Goal: Communication & Community: Participate in discussion

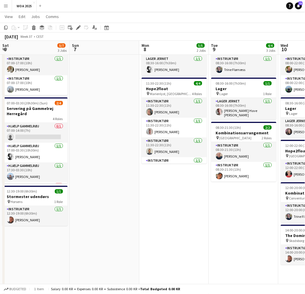
scroll to position [0, 228]
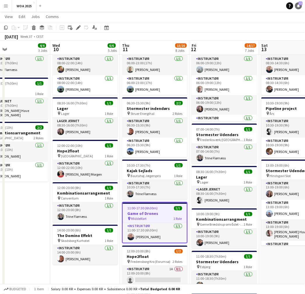
click at [295, 7] on link "Notifications 77" at bounding box center [298, 5] width 7 height 7
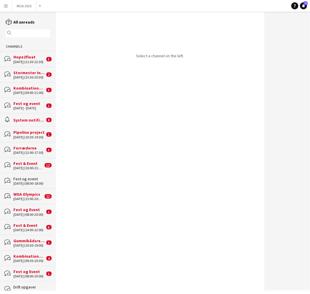
click at [24, 76] on div "[DATE] (13:30-20:30)" at bounding box center [28, 77] width 31 height 4
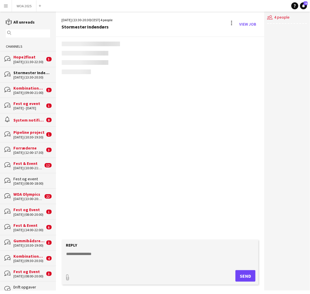
scroll to position [169, 0]
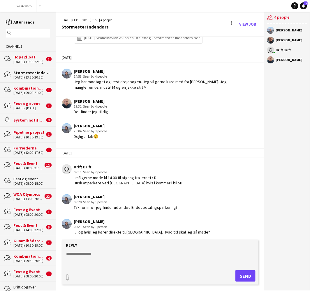
click at [120, 253] on textarea at bounding box center [161, 258] width 191 height 15
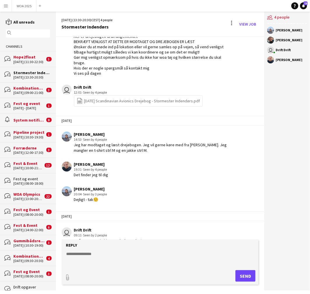
scroll to position [104, 0]
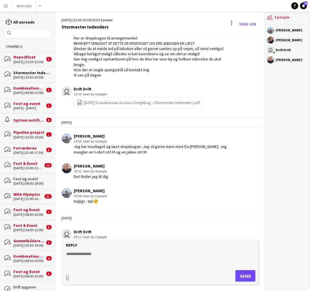
click at [101, 99] on link "file-spreadsheet [DATE] Scandinavian Avionics Drejebog - Stormester Indendørs.p…" at bounding box center [138, 102] width 123 height 7
click at [108, 251] on textarea at bounding box center [161, 258] width 191 height 15
type textarea "*********"
click at [244, 273] on button "Send" at bounding box center [245, 276] width 20 height 12
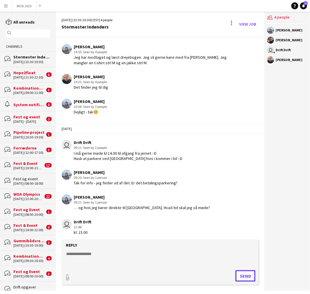
scroll to position [253, 0]
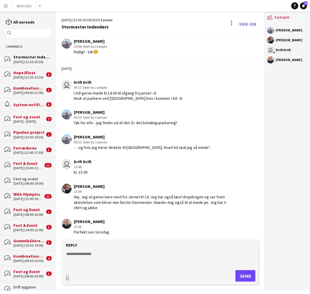
click at [27, 88] on div "Kombinationsarrangement" at bounding box center [28, 88] width 31 height 5
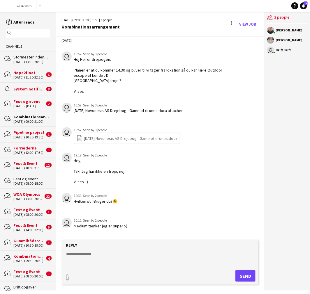
scroll to position [47, 0]
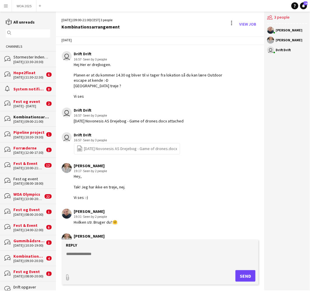
click at [22, 31] on input "text" at bounding box center [31, 33] width 36 height 5
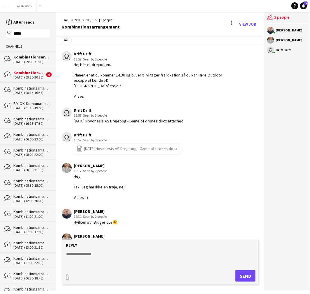
type input "*****"
click at [25, 3] on button "WOA 2025 Close" at bounding box center [24, 5] width 24 height 11
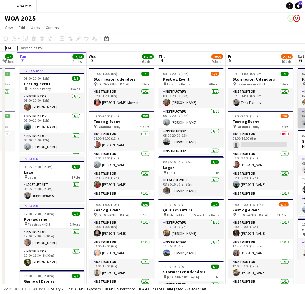
drag, startPoint x: 239, startPoint y: 105, endPoint x: 229, endPoint y: 110, distance: 11.7
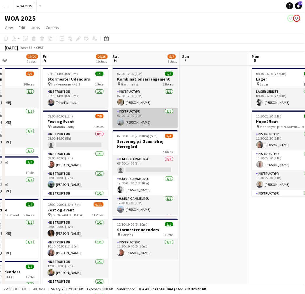
drag, startPoint x: 219, startPoint y: 113, endPoint x: 115, endPoint y: 115, distance: 103.6
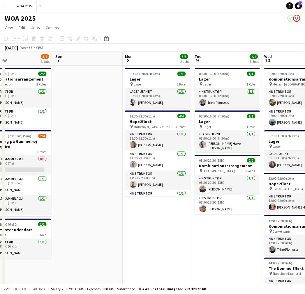
drag, startPoint x: 182, startPoint y: 109, endPoint x: 117, endPoint y: 113, distance: 65.3
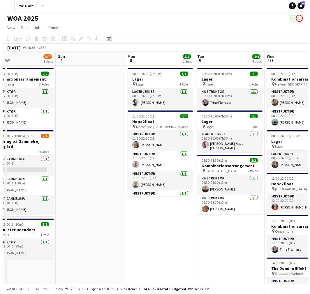
scroll to position [0, 236]
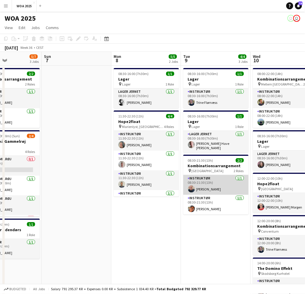
click at [214, 189] on app-card-role "Instruktør [DATE] 08:30-21:30 (13h) [PERSON_NAME]" at bounding box center [215, 185] width 65 height 20
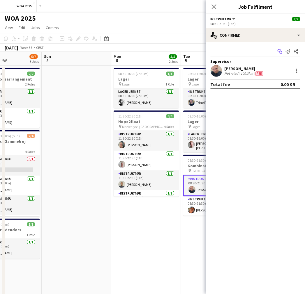
click at [283, 51] on app-icon "Start chat" at bounding box center [279, 51] width 8 height 8
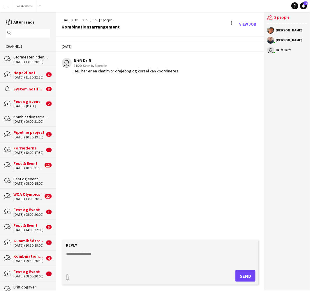
click at [29, 122] on div "[DATE] (09:00-21:00)" at bounding box center [31, 122] width 37 height 4
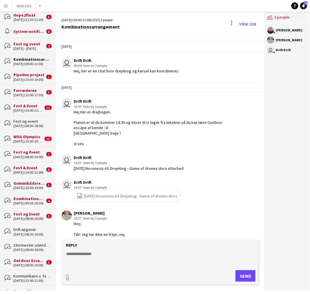
scroll to position [65, 0]
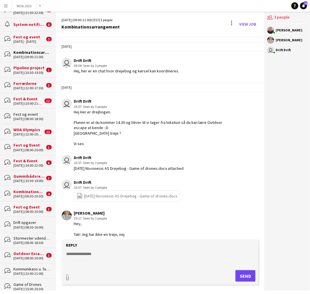
click at [26, 239] on div "Stormester udendørs" at bounding box center [31, 238] width 37 height 5
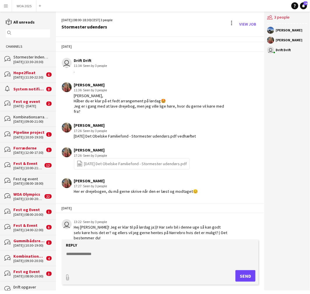
click at [26, 151] on div "[DATE] (12:00-17:30)" at bounding box center [28, 153] width 31 height 4
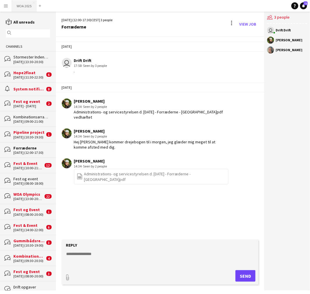
click at [24, 5] on button "WOA 2025 Close" at bounding box center [24, 5] width 24 height 11
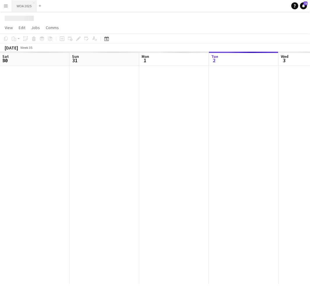
scroll to position [0, 139]
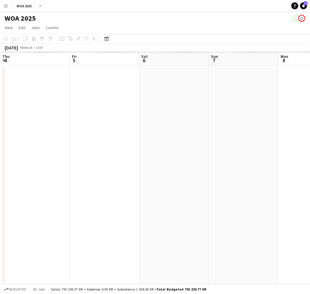
drag, startPoint x: 240, startPoint y: 121, endPoint x: 194, endPoint y: 136, distance: 48.2
click at [23, 135] on app-calendar-viewport "Mon 1 Tue 2 Wed 3 Thu 4 Fri 5 Sat 6 Sun 7 Mon 8 Tue 9 Wed 10" at bounding box center [155, 168] width 310 height 232
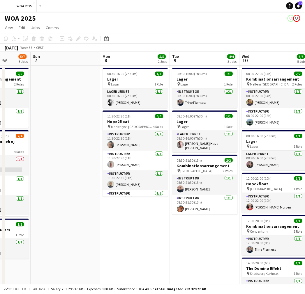
drag, startPoint x: 200, startPoint y: 140, endPoint x: 159, endPoint y: 147, distance: 41.3
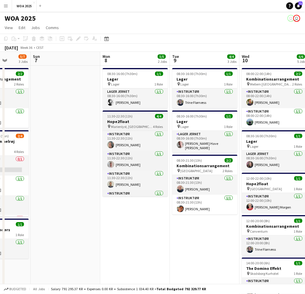
scroll to position [0, 249]
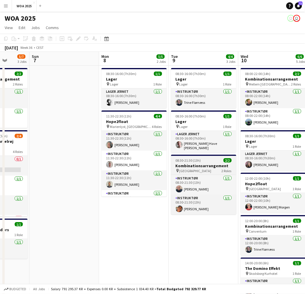
click at [201, 168] on div "pin Århus 2 Roles" at bounding box center [203, 170] width 65 height 5
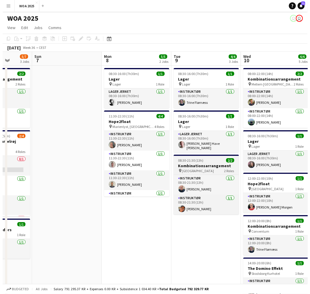
scroll to position [0, 250]
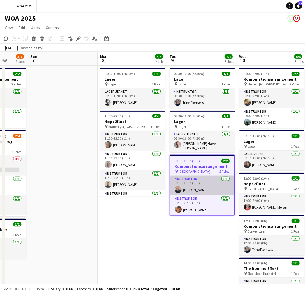
click at [198, 182] on app-card-role "Instruktør [DATE] 08:30-21:30 (13h) [PERSON_NAME]" at bounding box center [202, 186] width 64 height 20
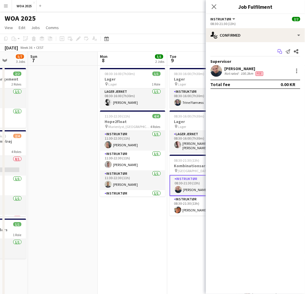
click at [282, 51] on icon at bounding box center [280, 52] width 3 height 3
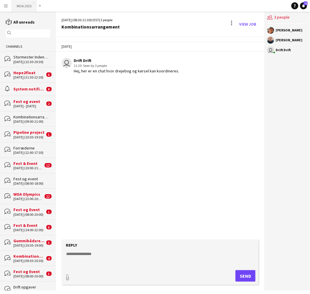
click at [26, 5] on button "WOA 2025 Close" at bounding box center [24, 5] width 24 height 11
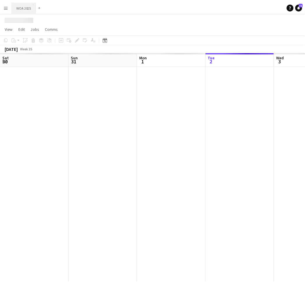
scroll to position [0, 139]
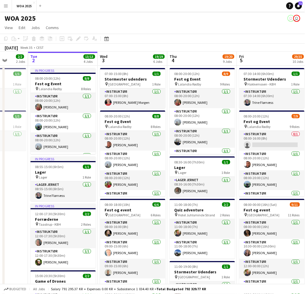
drag, startPoint x: 247, startPoint y: 126, endPoint x: 207, endPoint y: 125, distance: 39.9
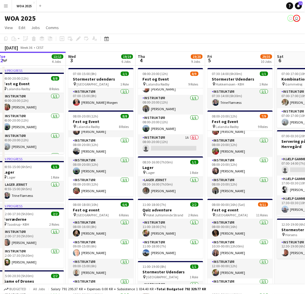
scroll to position [0, 204]
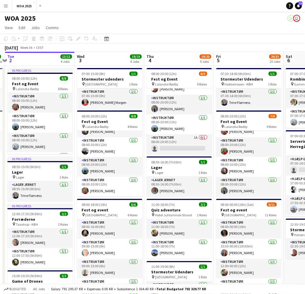
drag, startPoint x: 208, startPoint y: 158, endPoint x: 194, endPoint y: 161, distance: 14.0
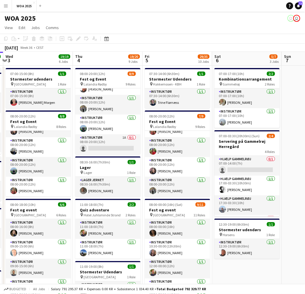
drag, startPoint x: 228, startPoint y: 161, endPoint x: 129, endPoint y: 169, distance: 98.9
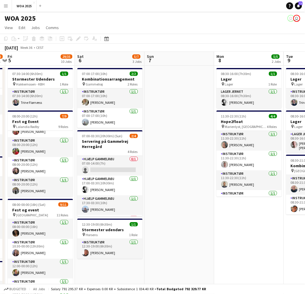
drag, startPoint x: 236, startPoint y: 150, endPoint x: 89, endPoint y: 179, distance: 150.1
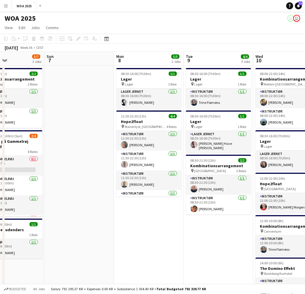
drag, startPoint x: 156, startPoint y: 163, endPoint x: 56, endPoint y: 182, distance: 101.2
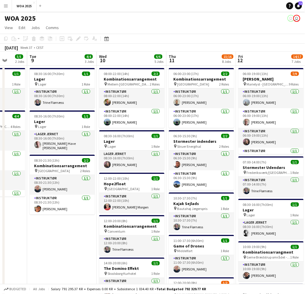
scroll to position [0, 193]
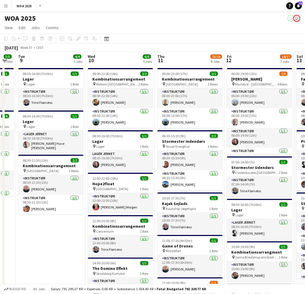
drag, startPoint x: 162, startPoint y: 171, endPoint x: 69, endPoint y: 182, distance: 93.4
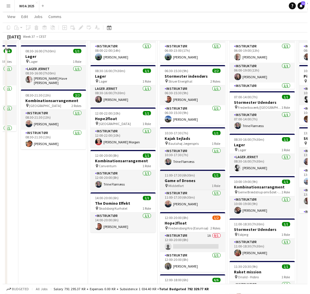
scroll to position [0, 0]
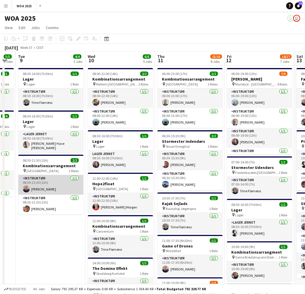
click at [51, 180] on app-card-role "Instruktør [DATE] 08:30-21:30 (13h) [PERSON_NAME]" at bounding box center [50, 185] width 65 height 20
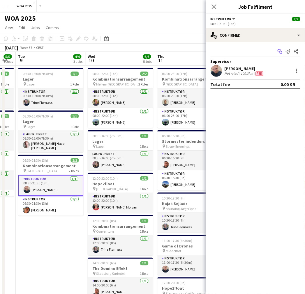
click at [278, 51] on icon at bounding box center [278, 50] width 3 height 3
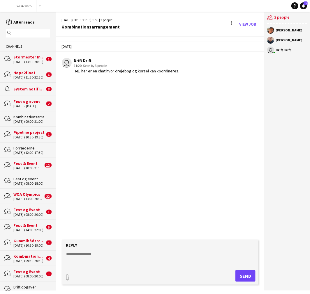
click at [115, 257] on textarea at bounding box center [161, 258] width 191 height 15
paste textarea "**********"
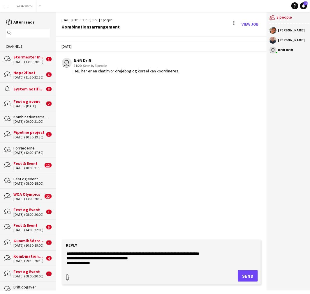
type textarea "**********"
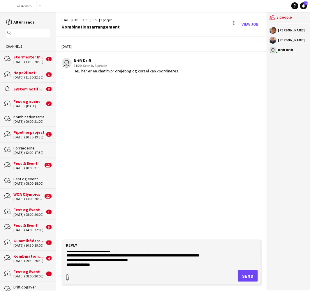
scroll to position [28, 0]
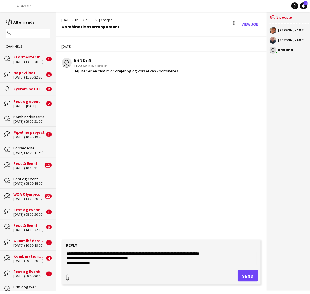
type input "**********"
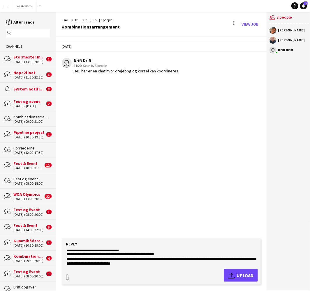
scroll to position [0, 0]
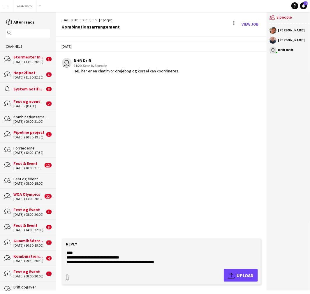
click at [110, 255] on textarea "**********" at bounding box center [161, 257] width 191 height 15
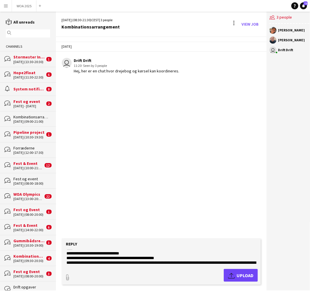
scroll to position [9, 0]
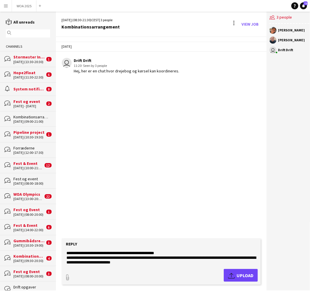
click at [169, 264] on textarea "**********" at bounding box center [161, 257] width 191 height 15
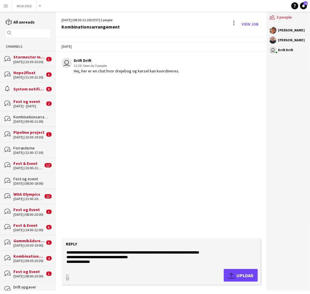
drag, startPoint x: 169, startPoint y: 264, endPoint x: 134, endPoint y: 261, distance: 35.3
click at [134, 261] on textarea "**********" at bounding box center [161, 257] width 191 height 15
click at [154, 254] on textarea "**********" at bounding box center [161, 257] width 191 height 15
click at [222, 256] on textarea "**********" at bounding box center [161, 257] width 191 height 15
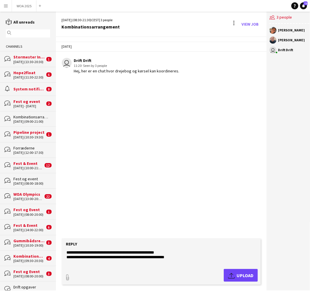
scroll to position [14, 0]
type textarea "**********"
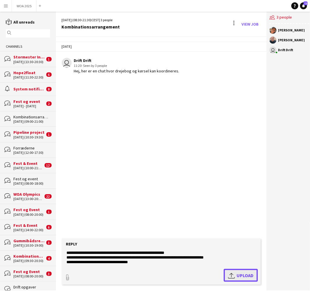
click at [232, 271] on button "Upload Upload" at bounding box center [240, 275] width 34 height 13
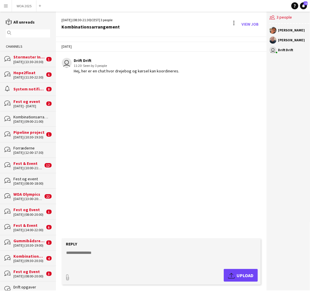
scroll to position [0, 0]
